Goal: Task Accomplishment & Management: Use online tool/utility

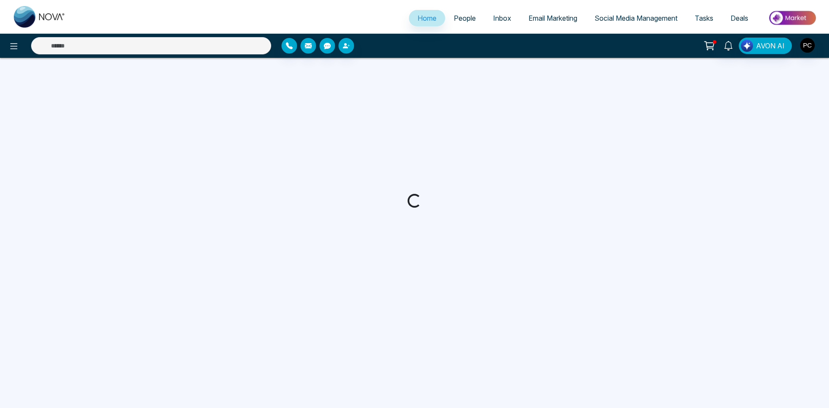
select select "*"
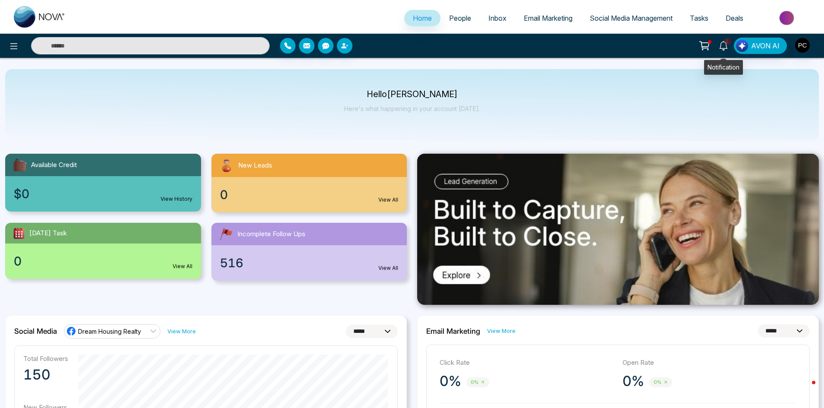
click at [726, 46] on icon at bounding box center [723, 45] width 9 height 9
click at [706, 41] on icon at bounding box center [705, 46] width 12 height 12
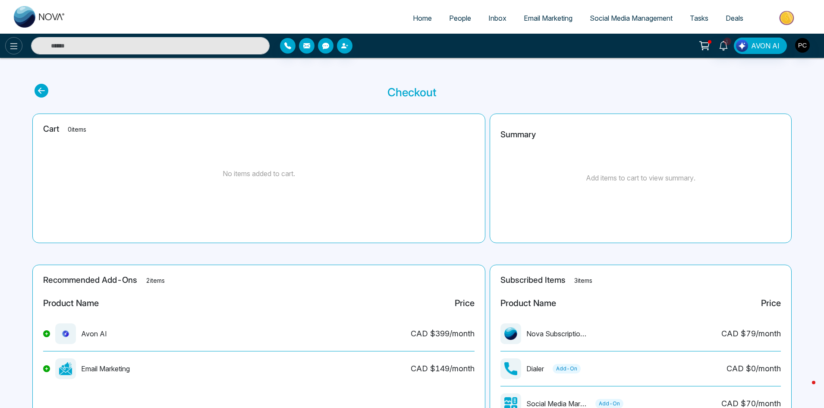
click at [12, 46] on icon at bounding box center [14, 46] width 10 height 10
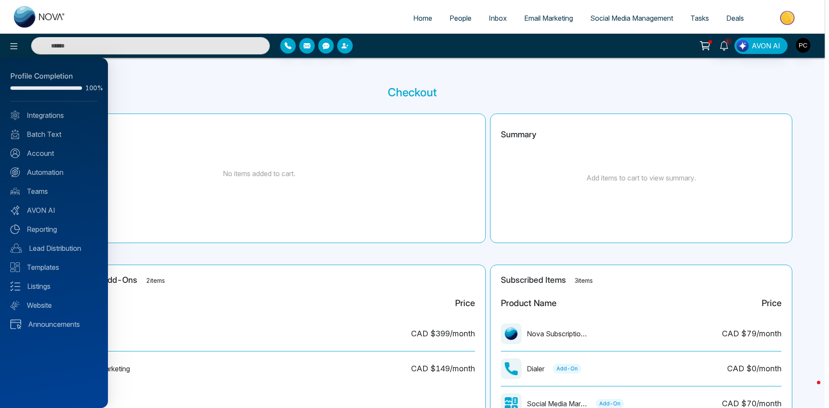
click at [623, 17] on div at bounding box center [414, 204] width 829 height 408
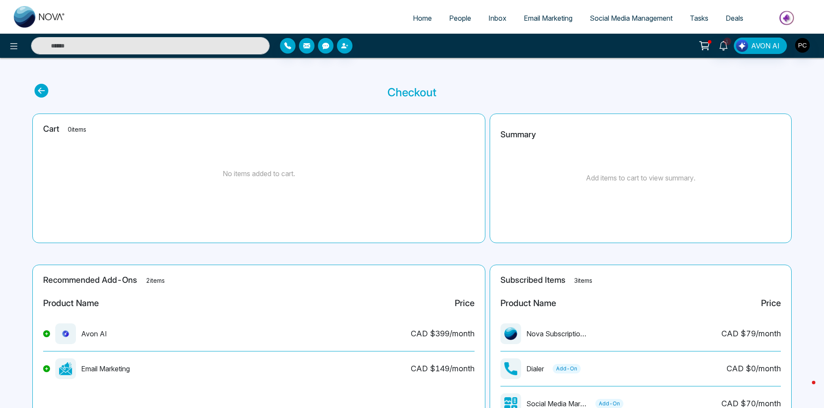
click at [618, 19] on span "Social Media Management" at bounding box center [631, 18] width 83 height 9
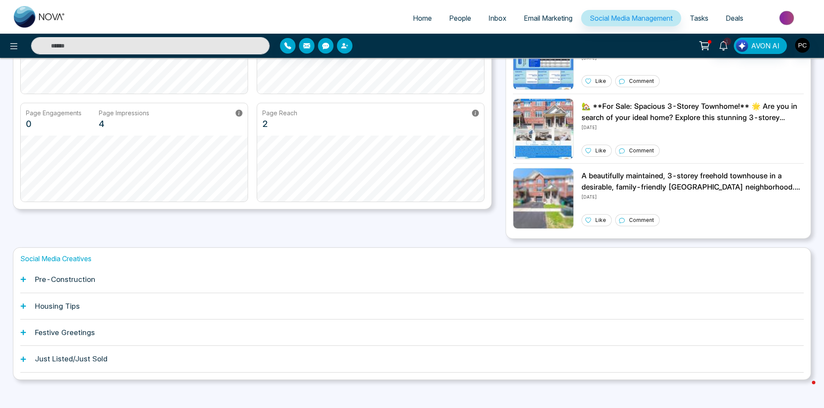
scroll to position [150, 0]
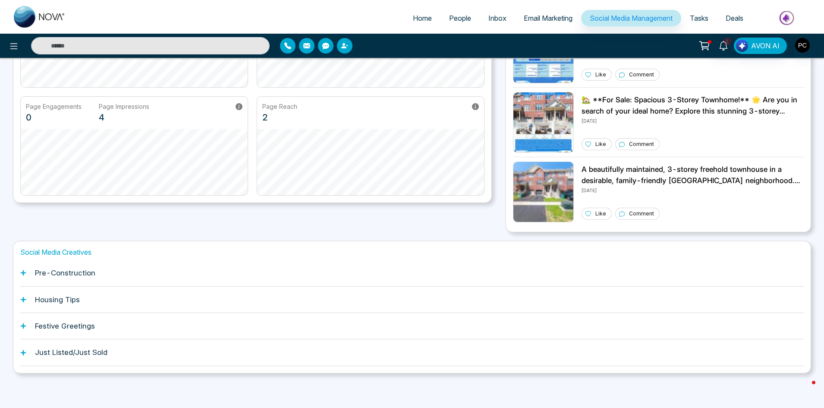
click at [74, 274] on h1 "Pre-Construction" at bounding box center [65, 272] width 60 height 9
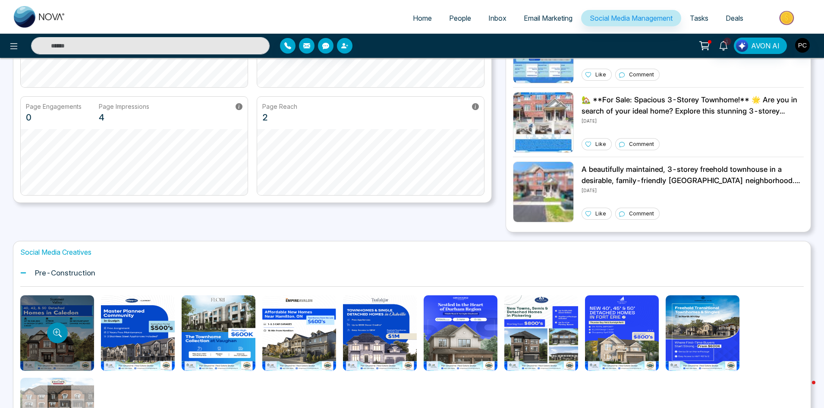
click at [58, 328] on button "Preview template" at bounding box center [57, 332] width 21 height 21
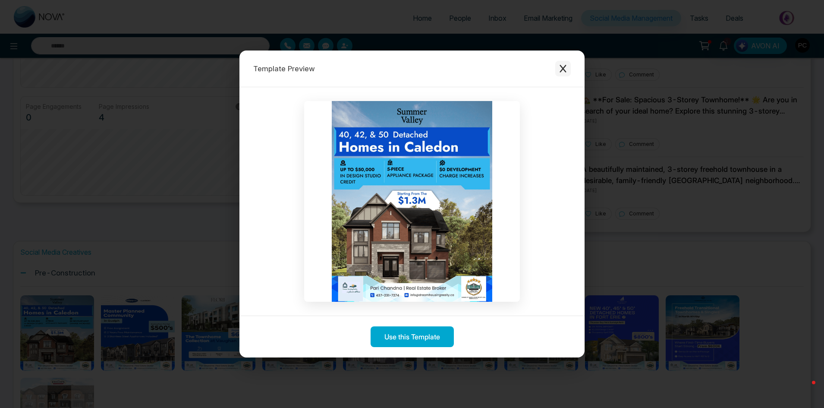
click at [564, 70] on icon "Close modal" at bounding box center [563, 68] width 9 height 9
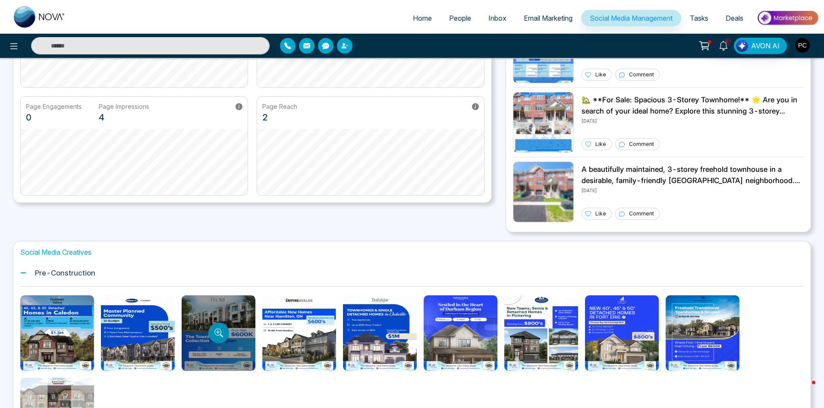
click at [215, 334] on icon "Preview template" at bounding box center [217, 331] width 7 height 7
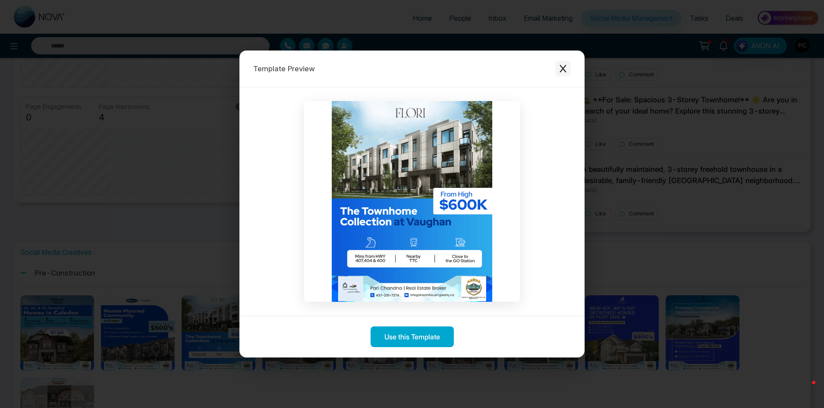
click at [566, 70] on icon "Close modal" at bounding box center [563, 68] width 9 height 9
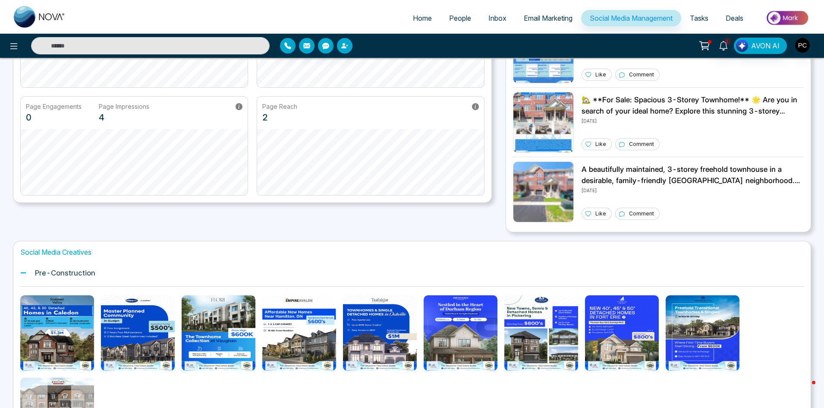
click at [23, 271] on icon at bounding box center [23, 273] width 6 height 6
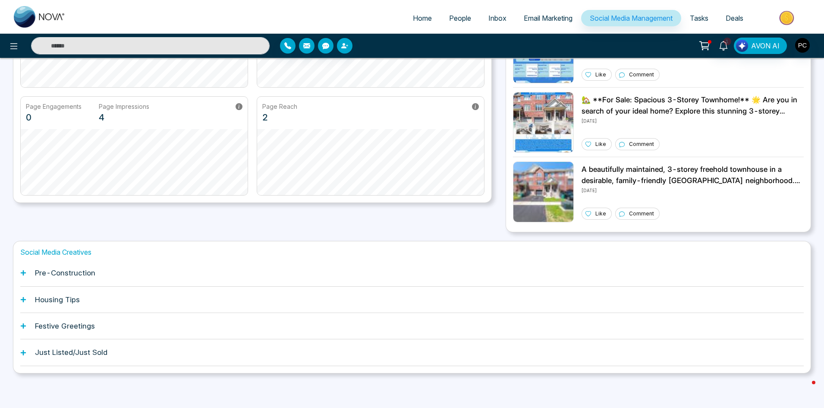
click at [25, 325] on icon at bounding box center [23, 326] width 6 height 6
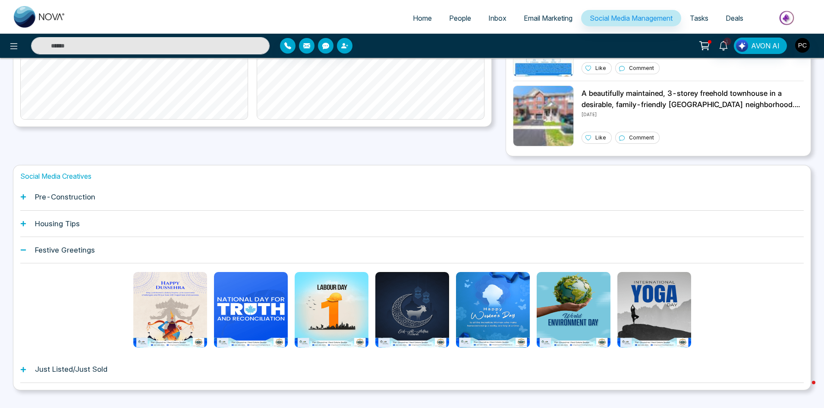
scroll to position [243, 0]
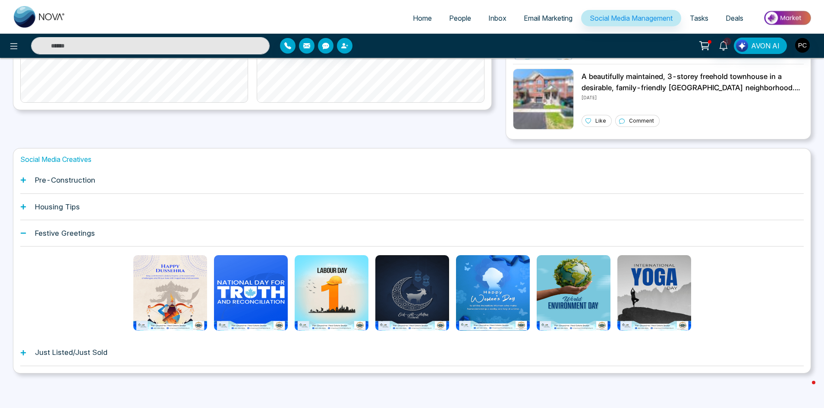
click at [25, 233] on icon at bounding box center [23, 233] width 5 height 1
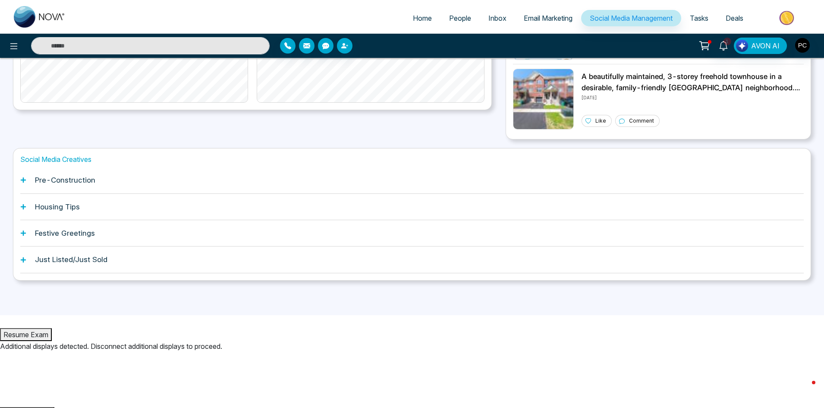
scroll to position [150, 0]
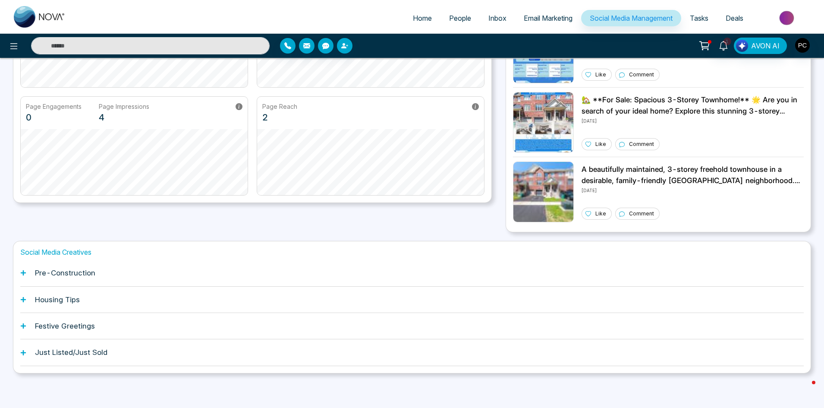
click at [25, 350] on icon at bounding box center [23, 353] width 6 height 6
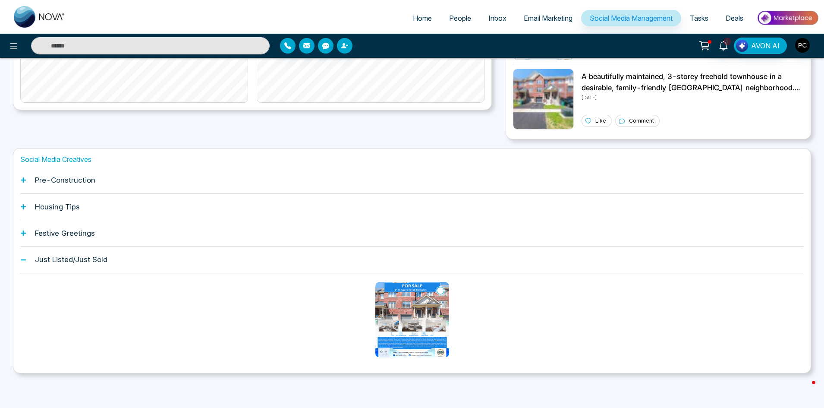
click at [50, 206] on h1 "Housing Tips" at bounding box center [57, 206] width 45 height 9
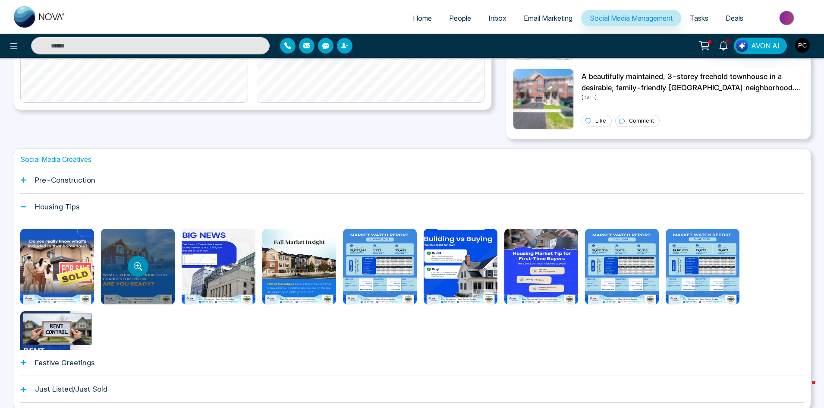
click at [138, 267] on icon "Preview template" at bounding box center [138, 266] width 9 height 9
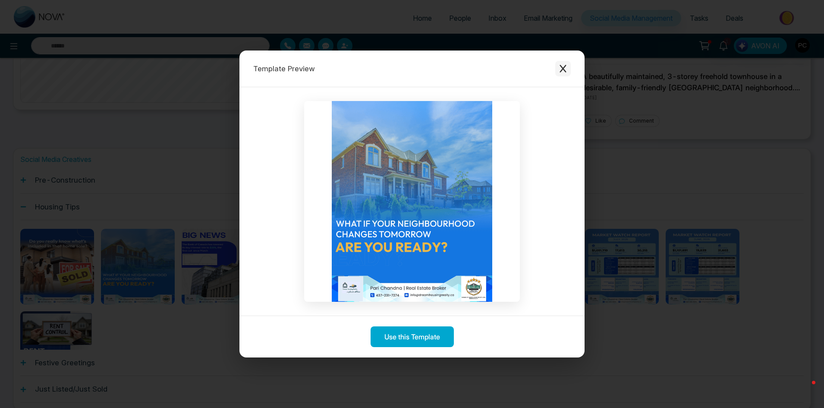
click at [565, 67] on icon "Close modal" at bounding box center [563, 69] width 6 height 8
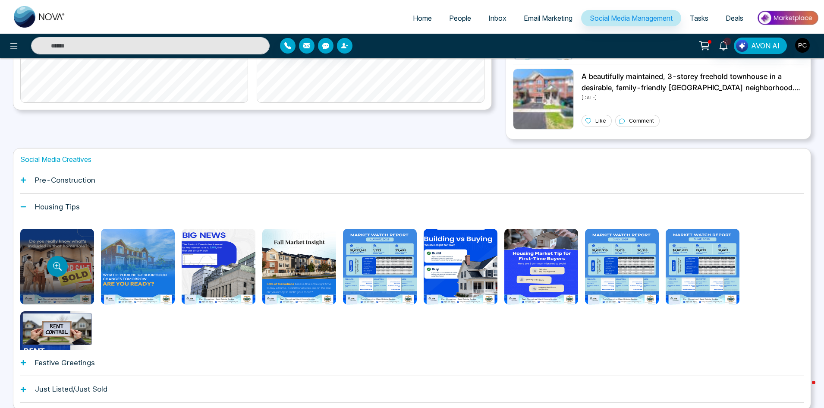
click at [62, 265] on button "Preview template" at bounding box center [57, 266] width 21 height 21
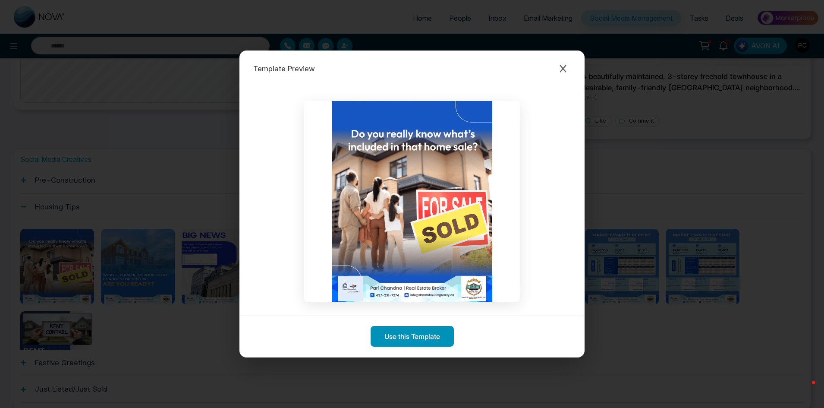
click at [413, 338] on button "Use this Template" at bounding box center [412, 336] width 83 height 21
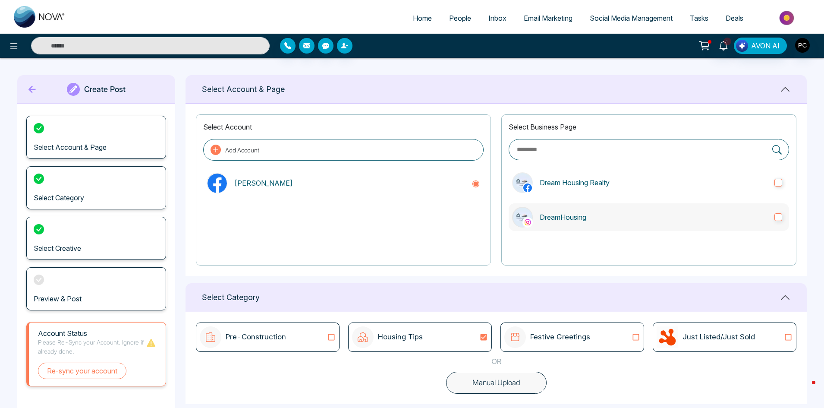
click at [784, 214] on label "DreamHousing" at bounding box center [649, 217] width 281 height 28
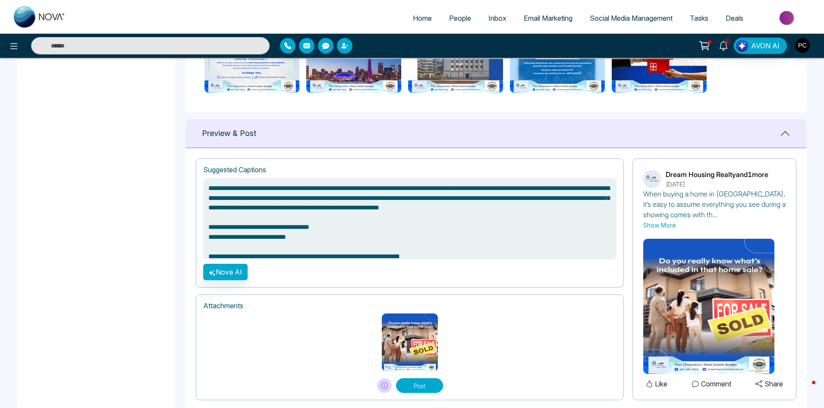
scroll to position [521, 0]
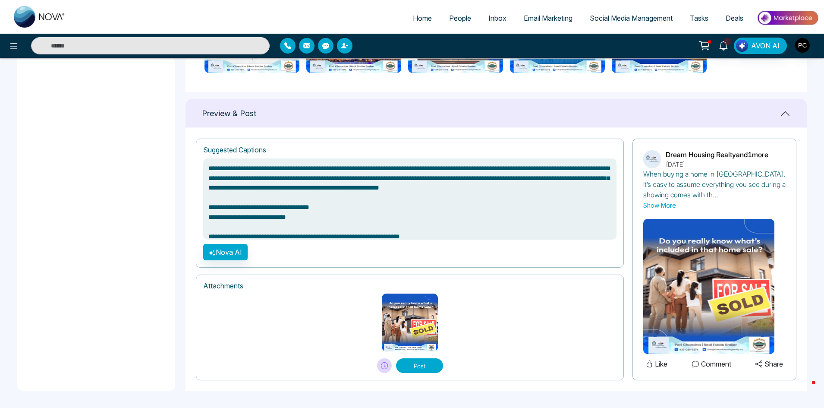
click at [429, 369] on button "Post" at bounding box center [419, 365] width 47 height 15
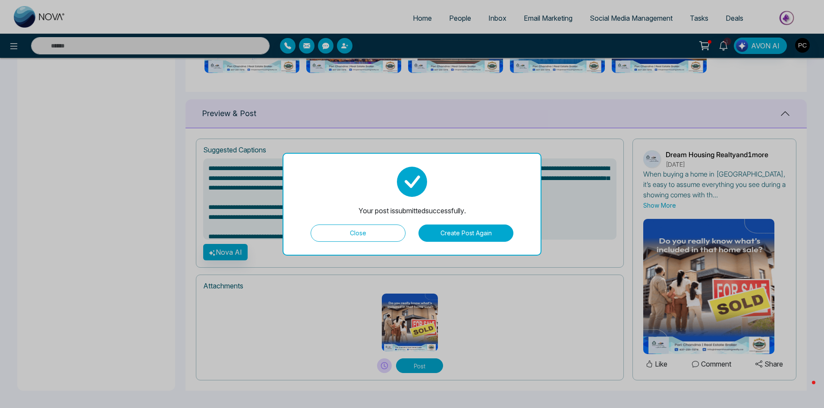
click at [382, 231] on button "Close" at bounding box center [358, 232] width 95 height 17
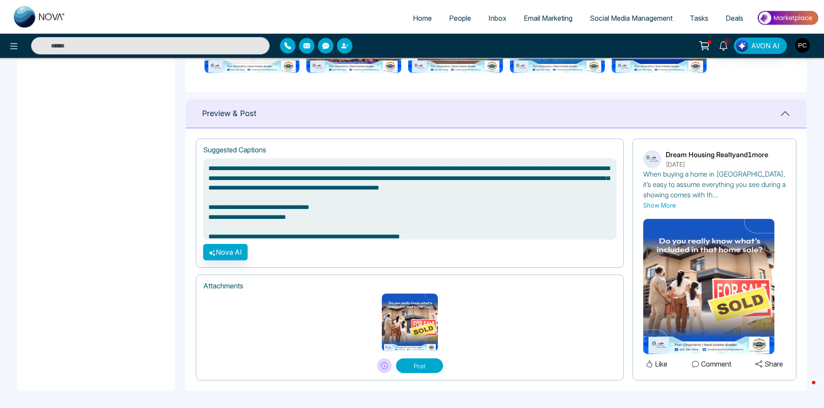
type textarea "**********"
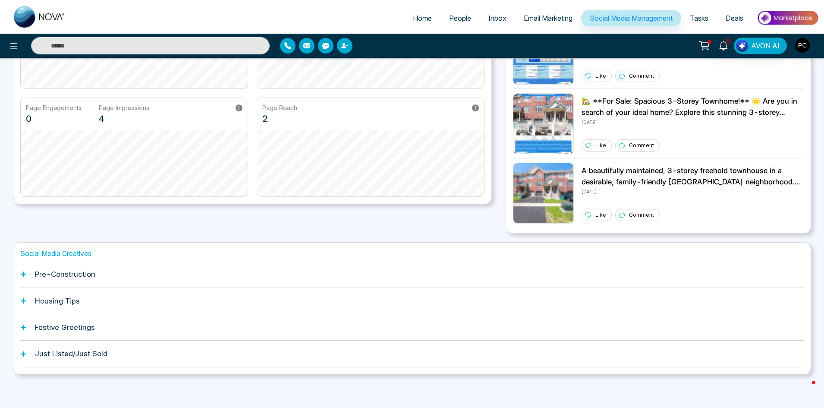
scroll to position [149, 0]
click at [66, 300] on h1 "Housing Tips" at bounding box center [57, 300] width 45 height 9
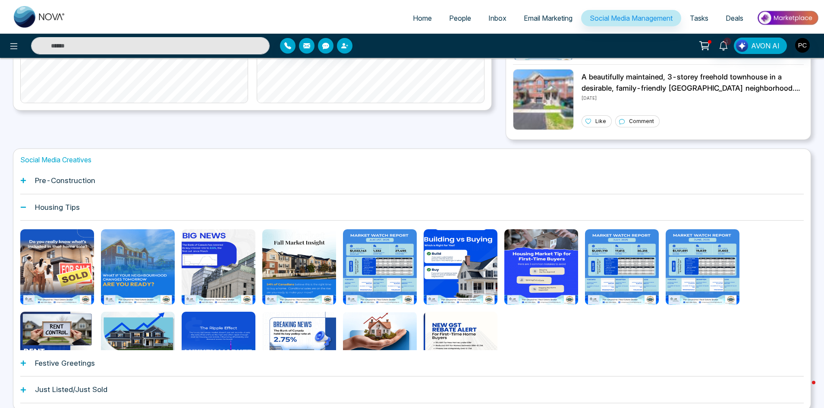
scroll to position [251, 0]
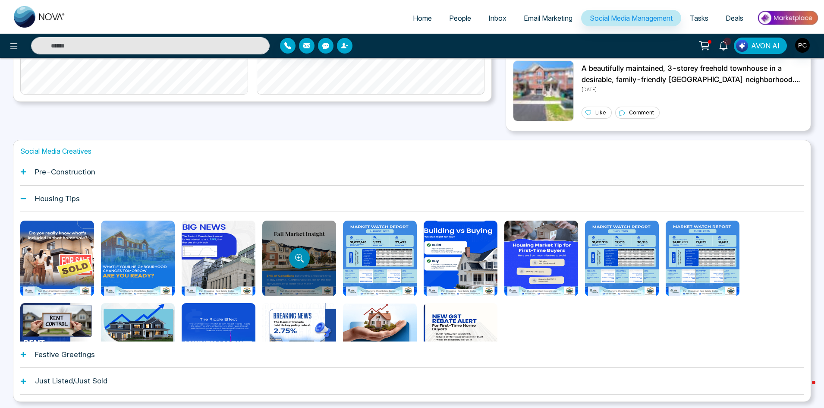
click at [297, 255] on icon "Preview template" at bounding box center [299, 258] width 9 height 9
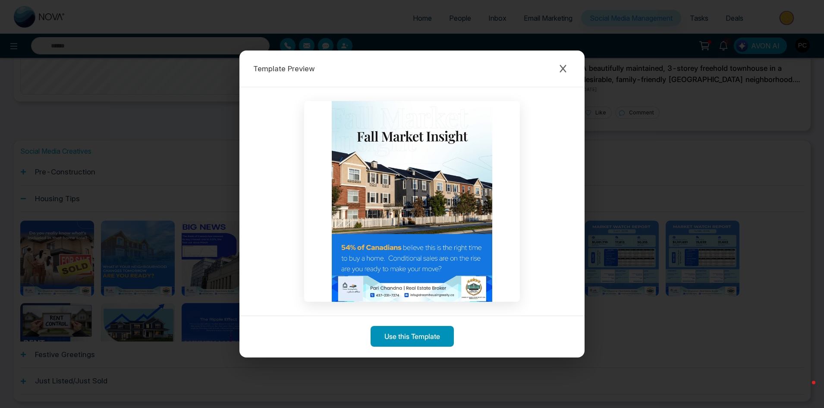
click at [417, 335] on button "Use this Template" at bounding box center [412, 336] width 83 height 21
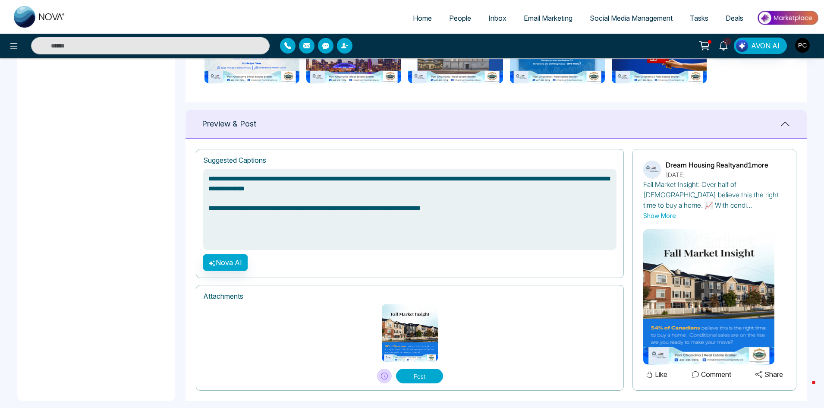
scroll to position [521, 0]
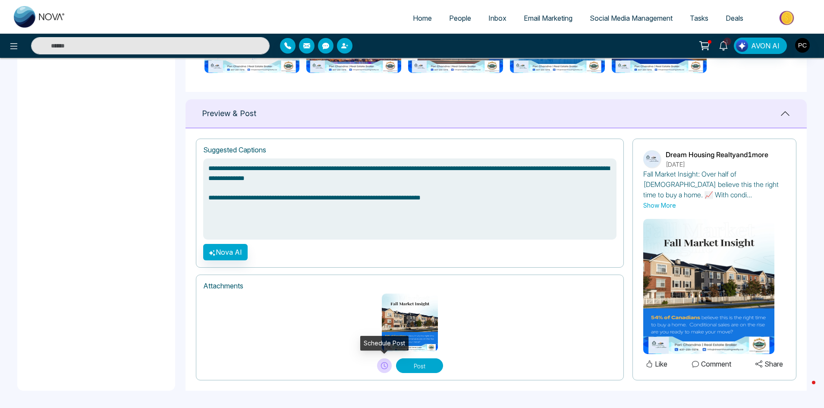
click at [385, 367] on icon at bounding box center [384, 365] width 7 height 7
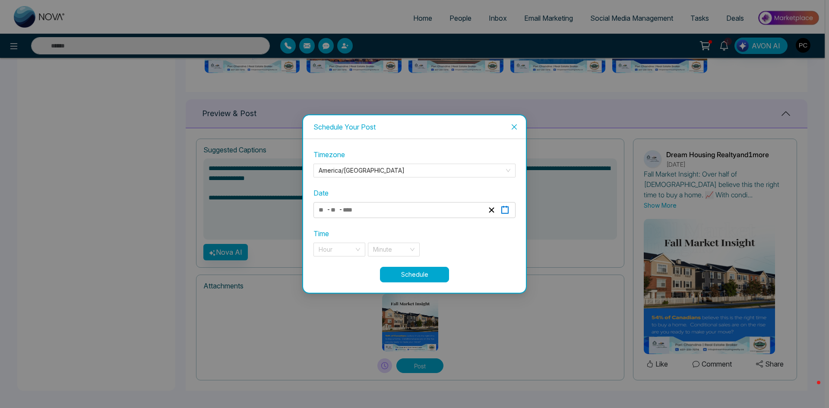
click at [505, 210] on icon "button" at bounding box center [505, 210] width 8 height 8
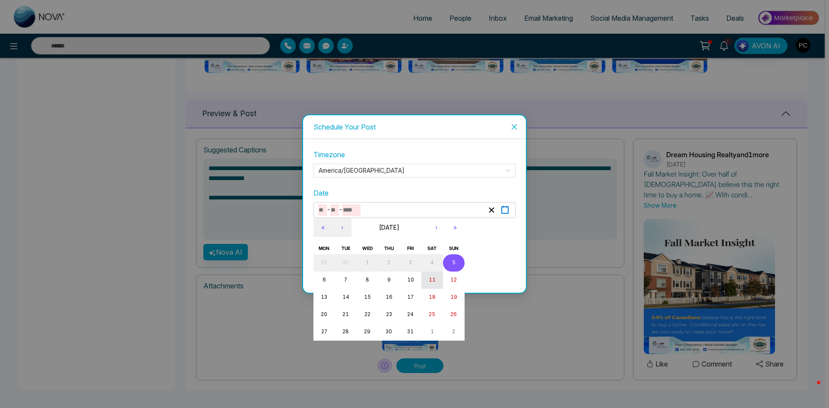
type textarea "**********"
click at [325, 281] on abbr "6" at bounding box center [323, 280] width 3 height 6
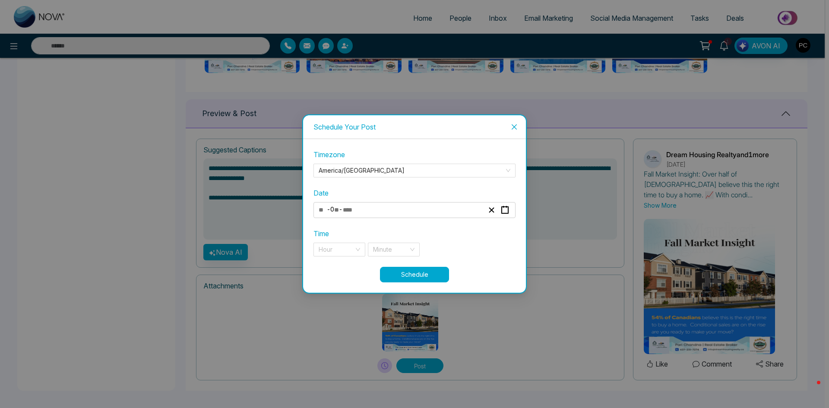
type input "**"
type input "*"
type input "****"
click at [354, 247] on div "Hour" at bounding box center [339, 250] width 52 height 14
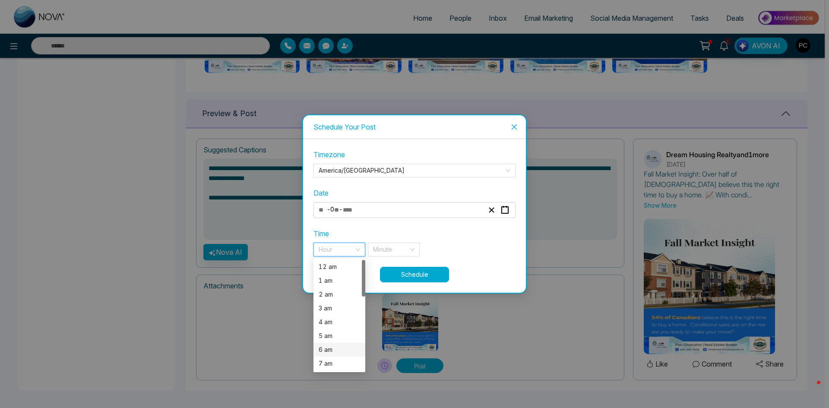
click at [337, 350] on div "6 am" at bounding box center [339, 349] width 41 height 9
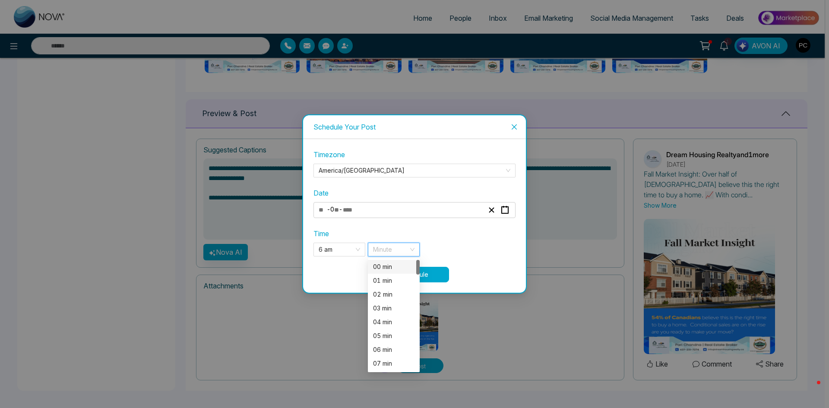
click at [401, 248] on input "search" at bounding box center [390, 249] width 35 height 13
click at [388, 267] on div "00 min" at bounding box center [393, 266] width 41 height 9
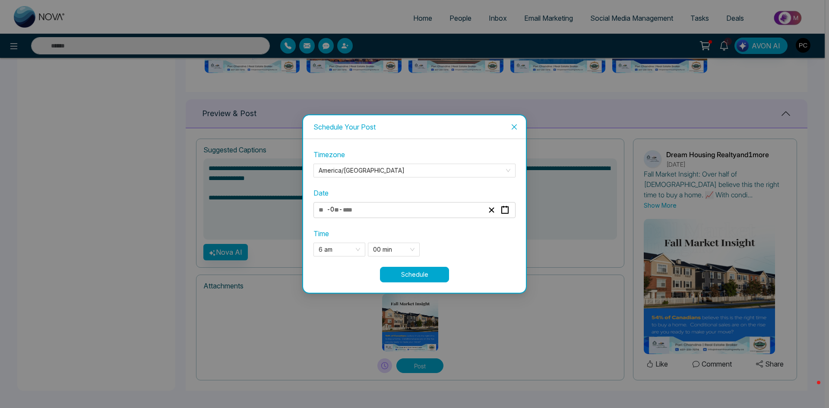
click at [429, 271] on button "Schedule" at bounding box center [414, 275] width 69 height 16
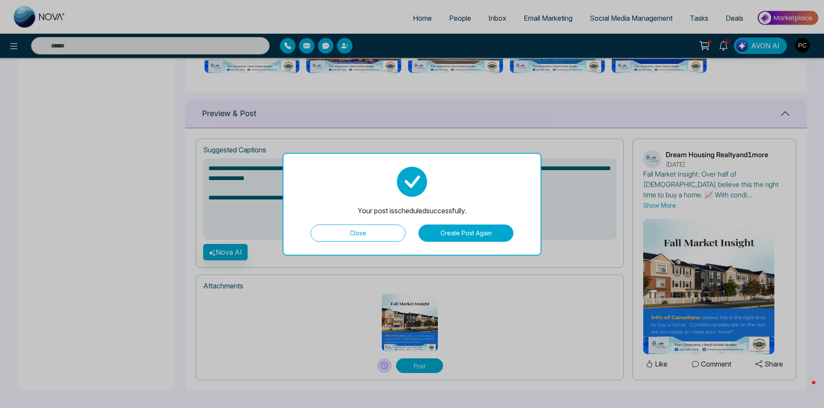
click at [365, 235] on button "Close" at bounding box center [358, 232] width 95 height 17
type textarea "**********"
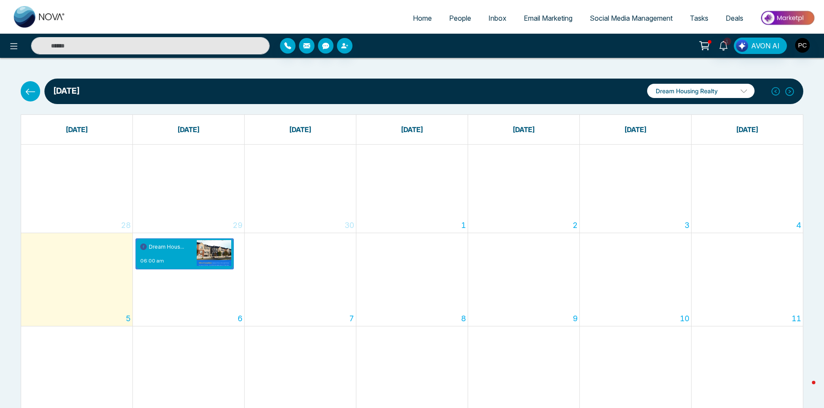
click at [613, 21] on span "Social Media Management" at bounding box center [631, 18] width 83 height 9
